Goal: Task Accomplishment & Management: Use online tool/utility

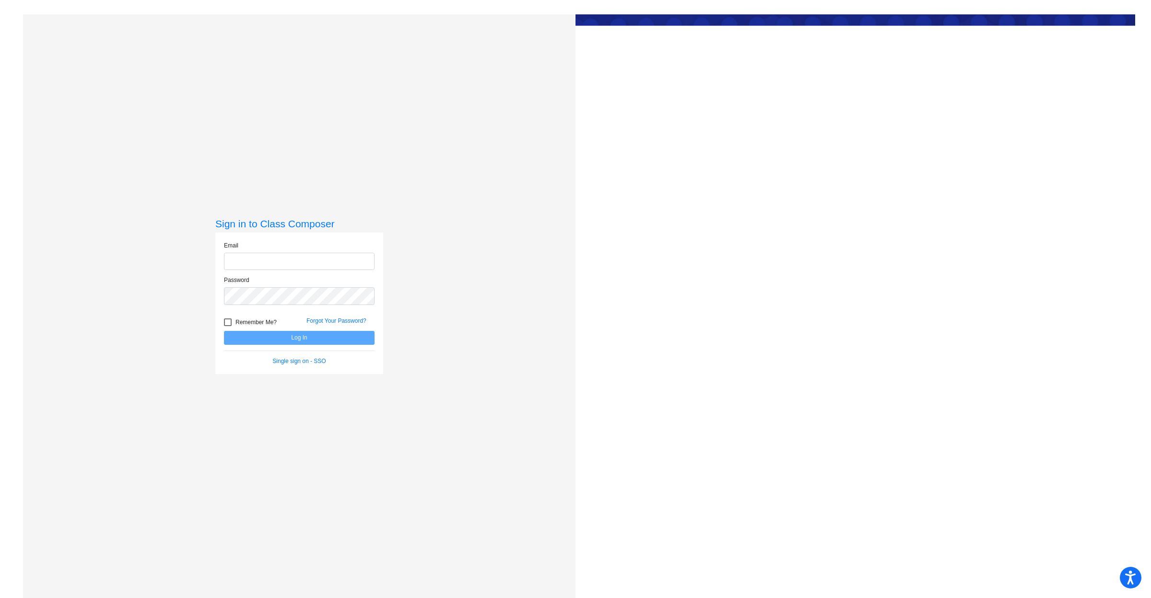
type input "[PERSON_NAME][EMAIL_ADDRESS][PERSON_NAME][DOMAIN_NAME]"
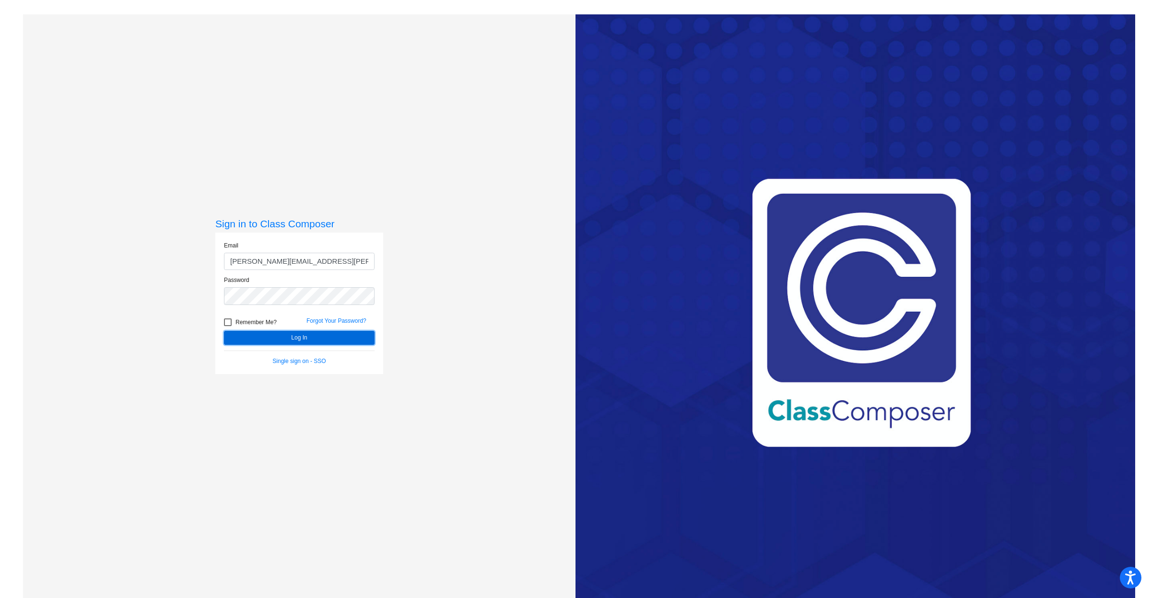
click at [252, 334] on button "Log In" at bounding box center [299, 338] width 151 height 14
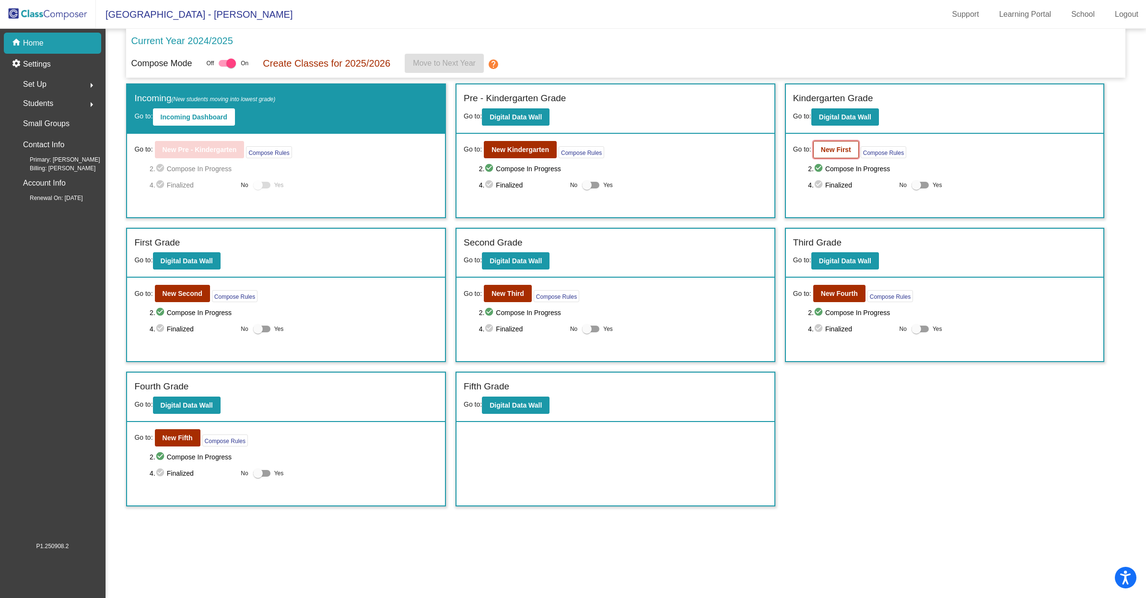
click at [834, 152] on b "New First" at bounding box center [836, 150] width 30 height 8
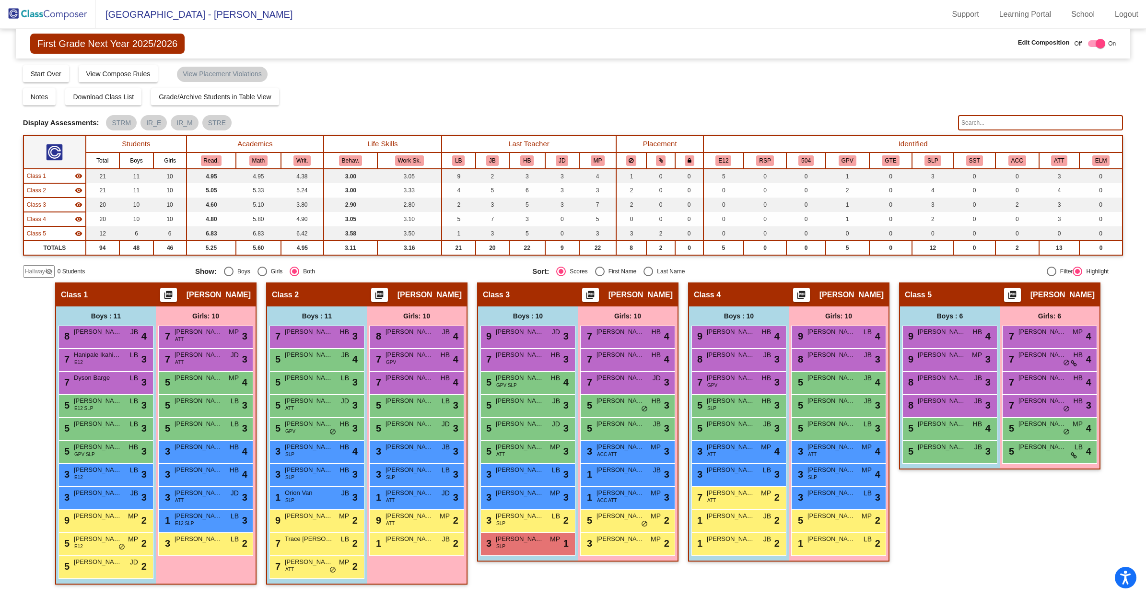
click at [1008, 117] on input "text" at bounding box center [1040, 122] width 165 height 15
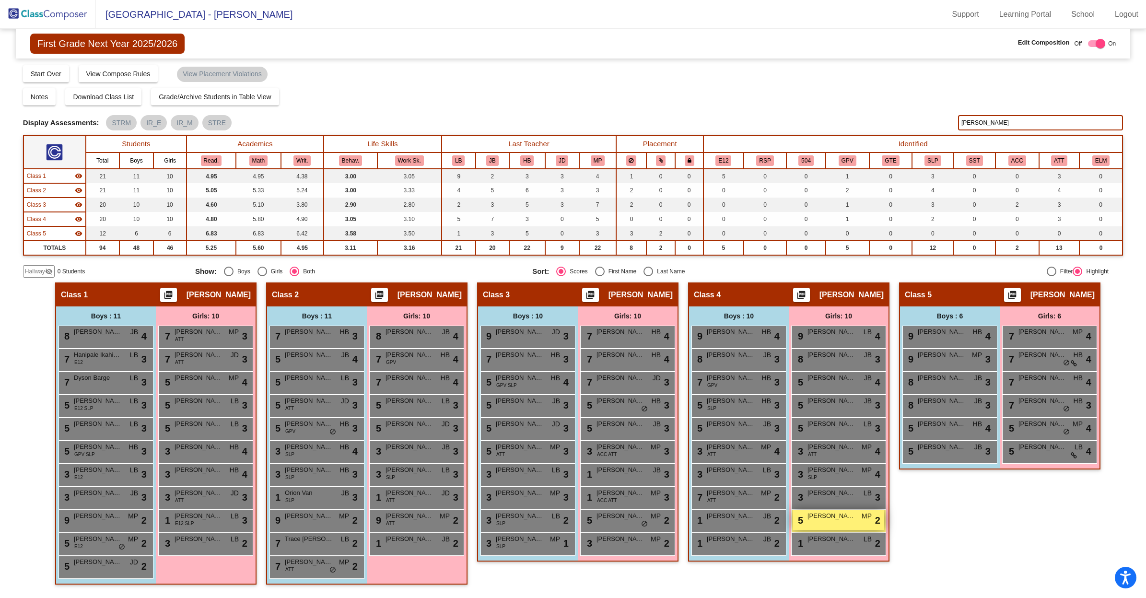
type input "[PERSON_NAME]"
click at [814, 521] on div "5 [PERSON_NAME] MP lock do_not_disturb_alt 2" at bounding box center [839, 520] width 92 height 20
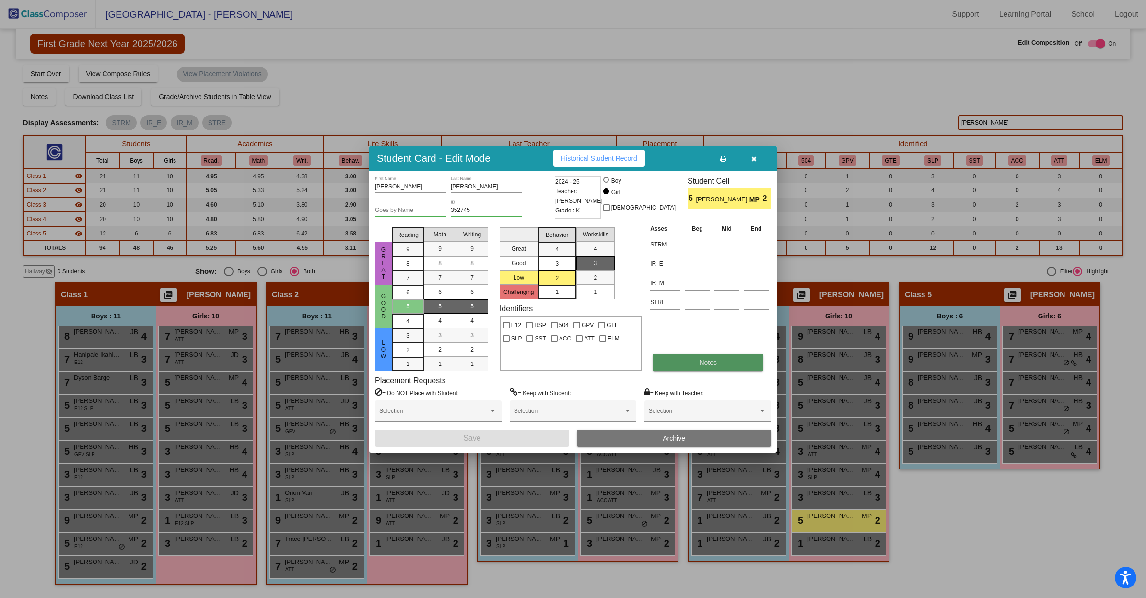
click at [682, 363] on button "Notes" at bounding box center [708, 362] width 111 height 17
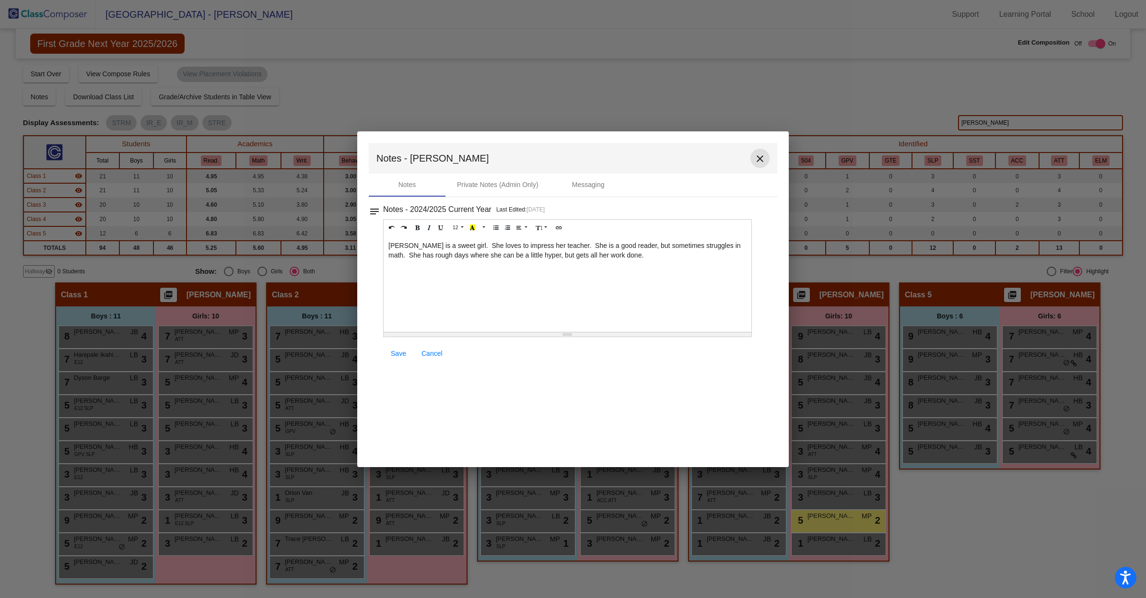
click at [759, 160] on mat-icon "close" at bounding box center [760, 159] width 12 height 12
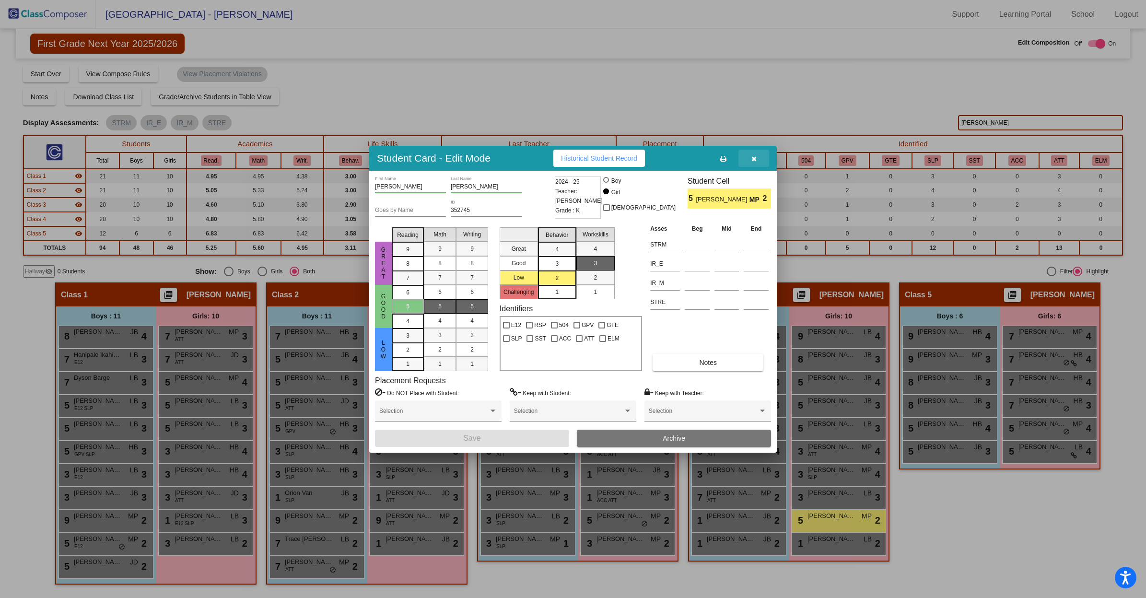
click at [753, 152] on button "button" at bounding box center [753, 158] width 31 height 17
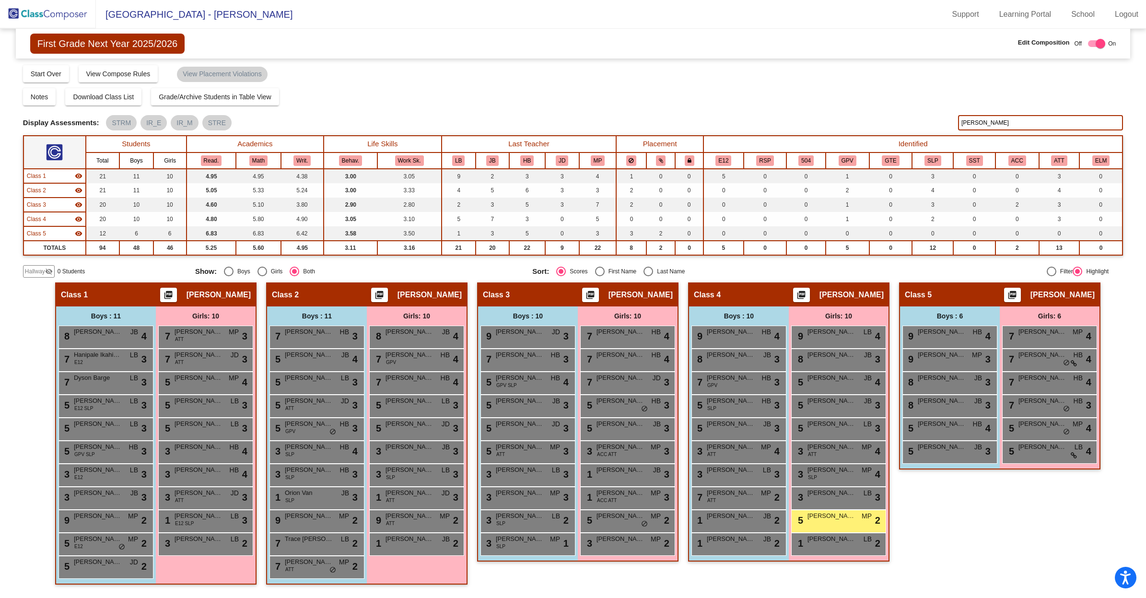
click at [936, 524] on div "Class 5 picture_as_pdf [PERSON_NAME] Add Student First Name Last Name Student I…" at bounding box center [999, 438] width 201 height 312
click at [984, 534] on div "Class 5 picture_as_pdf [PERSON_NAME] Add Student First Name Last Name Student I…" at bounding box center [999, 438] width 201 height 312
